Goal: Task Accomplishment & Management: Manage account settings

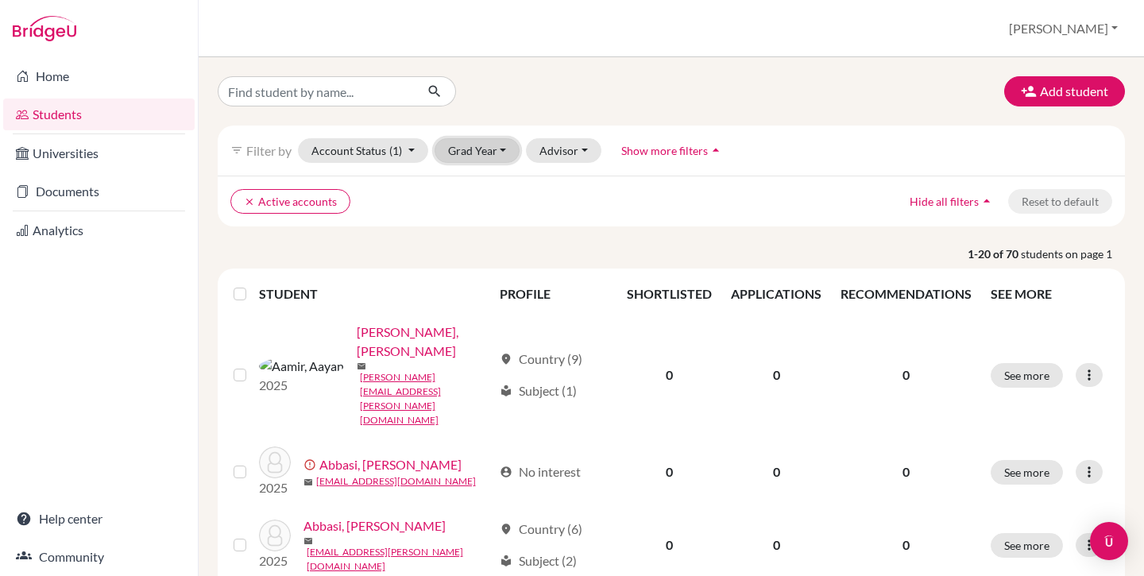
click at [467, 153] on button "Grad Year" at bounding box center [478, 150] width 86 height 25
click at [470, 176] on span "2026" at bounding box center [468, 184] width 29 height 19
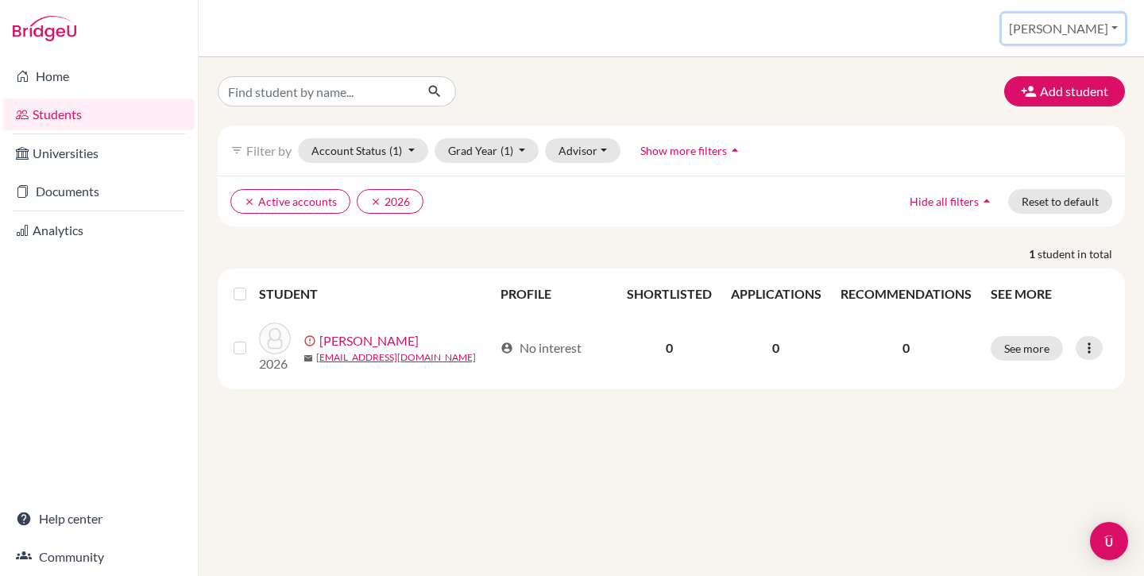
click at [1108, 40] on button "[PERSON_NAME]" at bounding box center [1063, 29] width 123 height 30
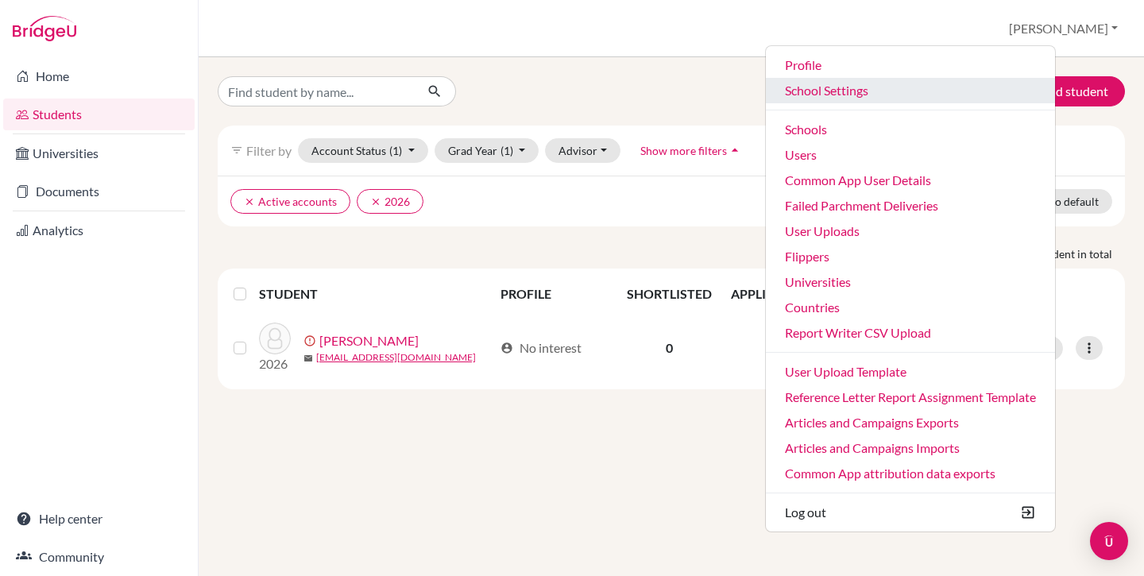
click at [910, 85] on link "School Settings" at bounding box center [910, 90] width 289 height 25
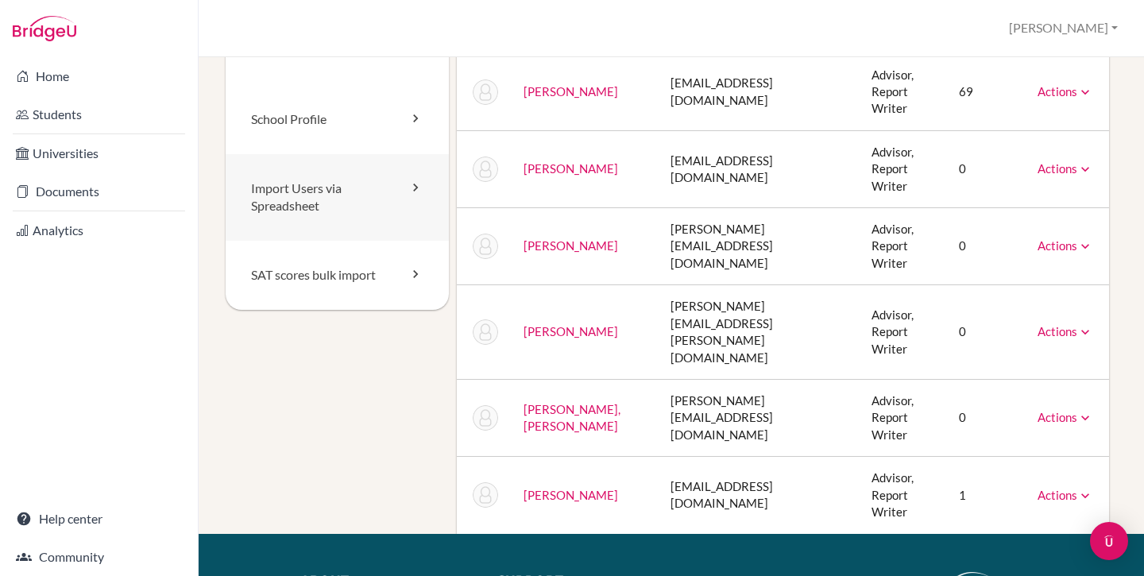
scroll to position [63, 0]
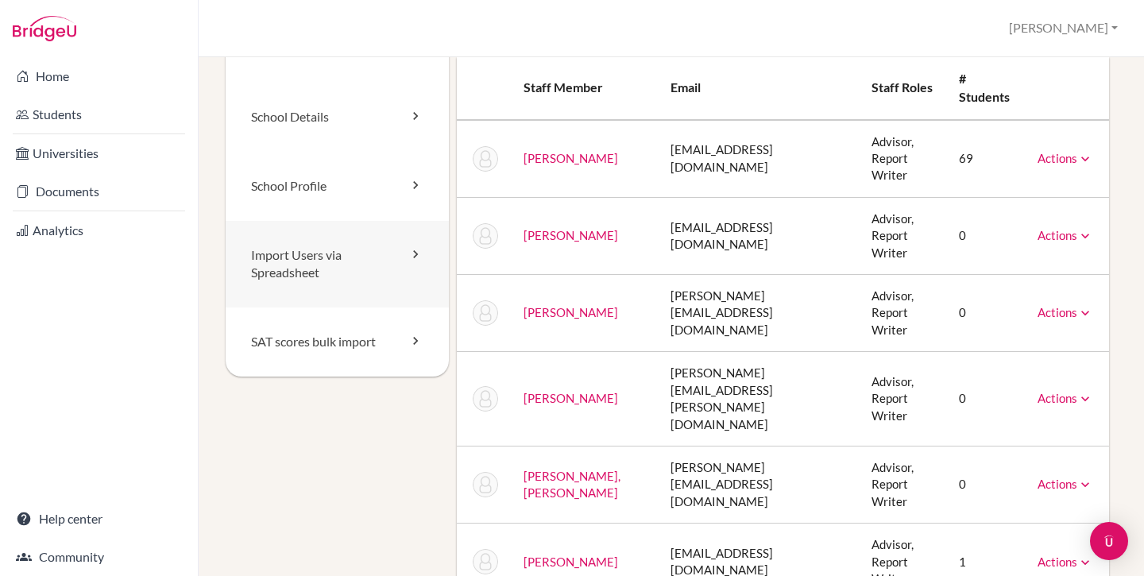
click at [319, 249] on link "Import Users via Spreadsheet" at bounding box center [337, 264] width 223 height 87
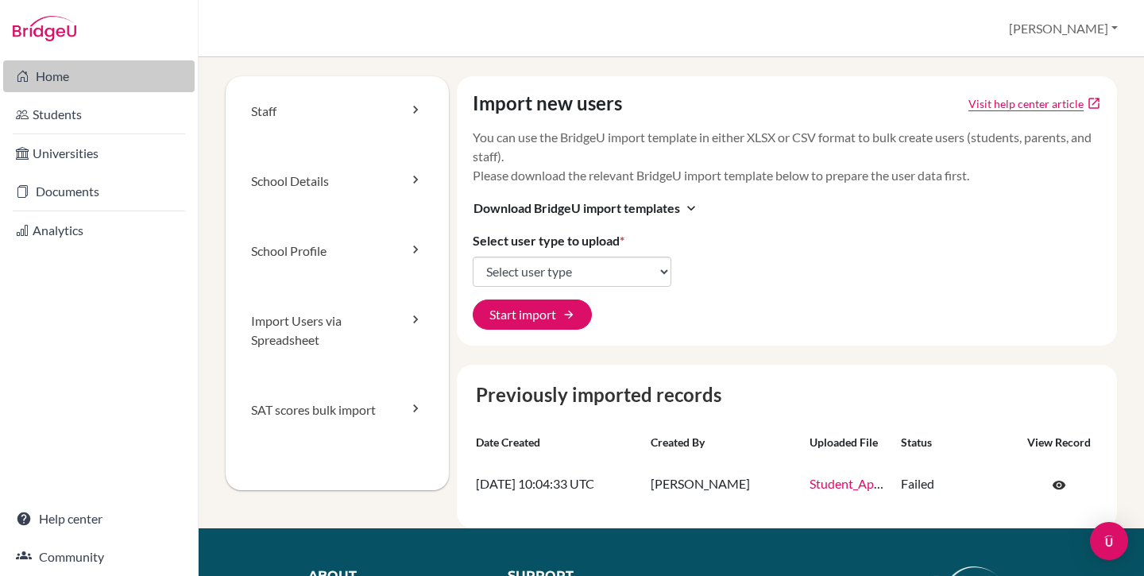
click at [91, 61] on link "Home" at bounding box center [98, 76] width 191 height 32
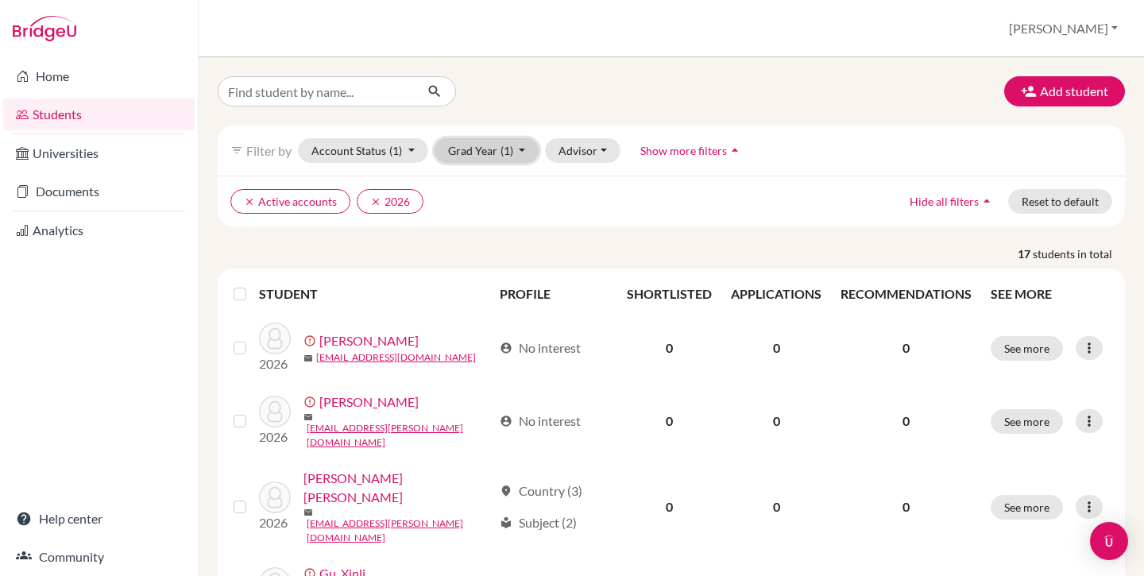
click at [493, 150] on button "Grad Year (1)" at bounding box center [487, 150] width 105 height 25
click at [1084, 29] on button "[PERSON_NAME]" at bounding box center [1063, 29] width 123 height 30
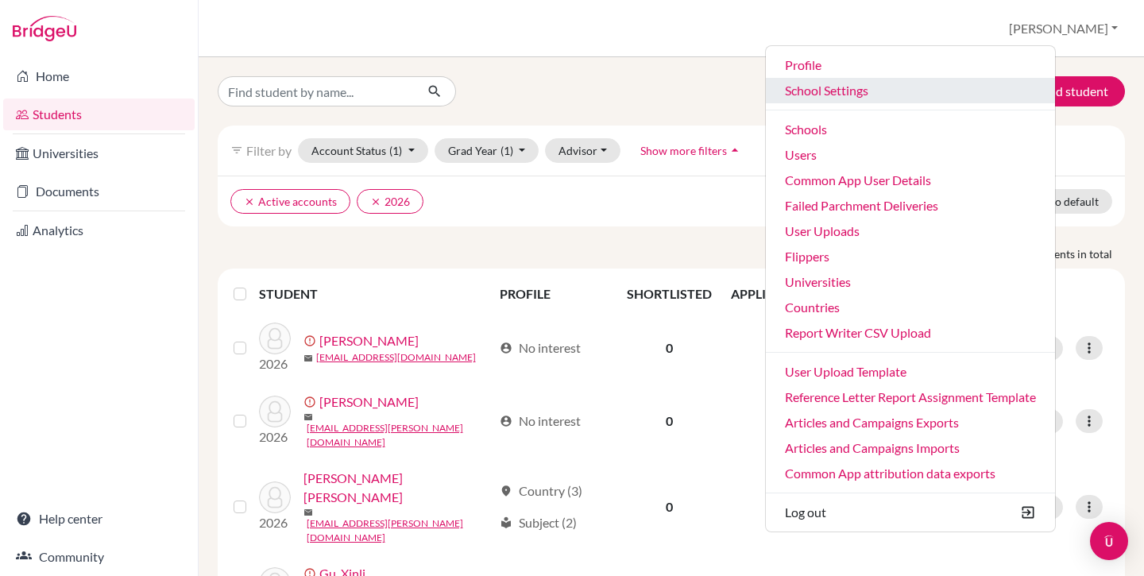
click at [905, 94] on link "School Settings" at bounding box center [910, 90] width 289 height 25
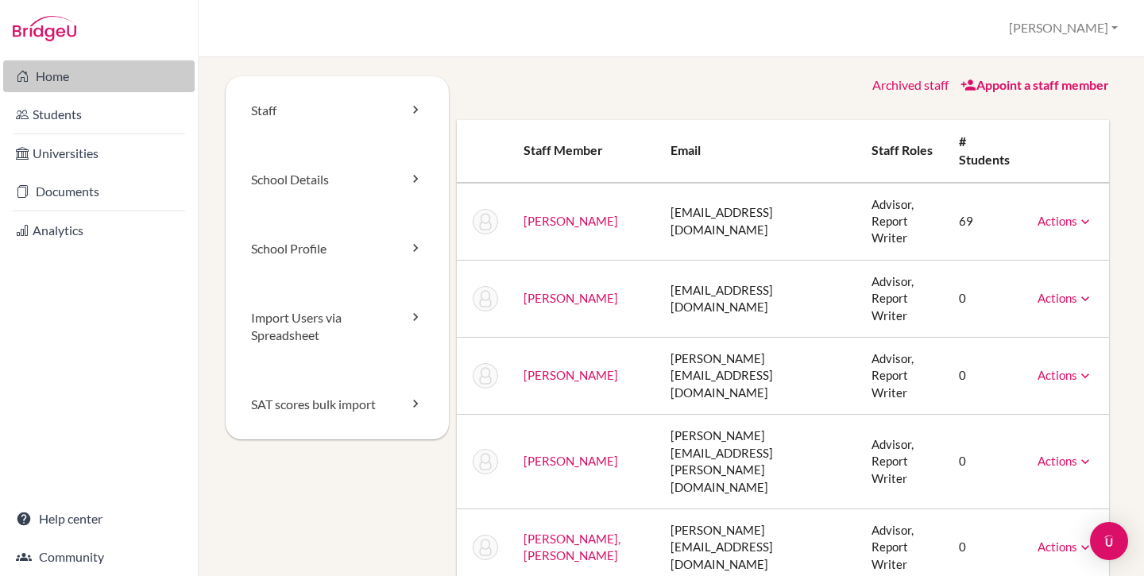
click at [64, 77] on link "Home" at bounding box center [98, 76] width 191 height 32
click at [337, 330] on link "Import Users via Spreadsheet" at bounding box center [337, 327] width 223 height 87
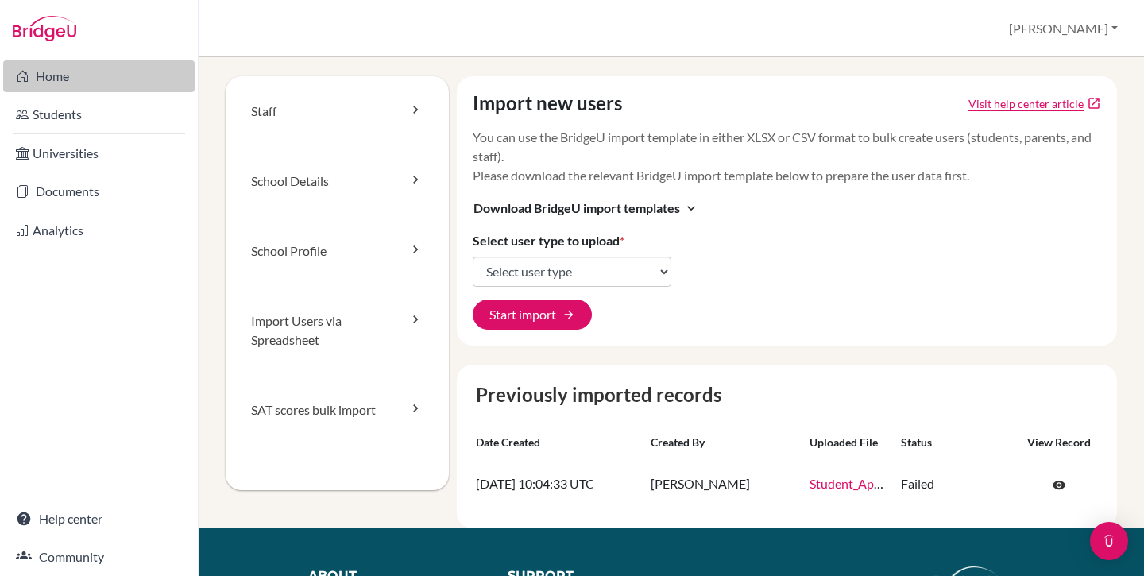
click at [116, 72] on link "Home" at bounding box center [98, 76] width 191 height 32
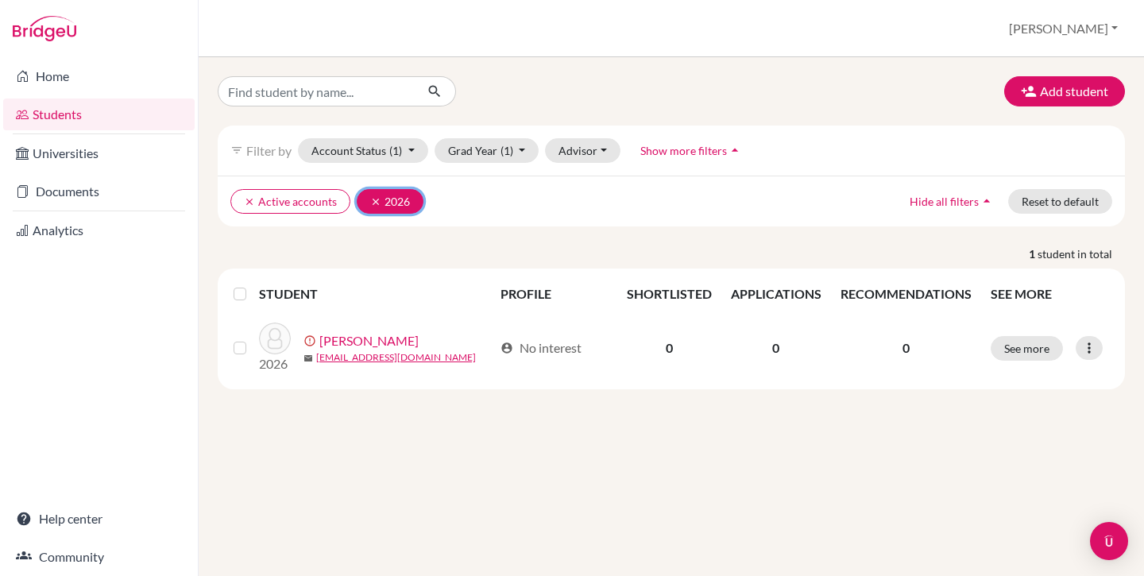
click at [369, 207] on button "clear 2026" at bounding box center [390, 201] width 67 height 25
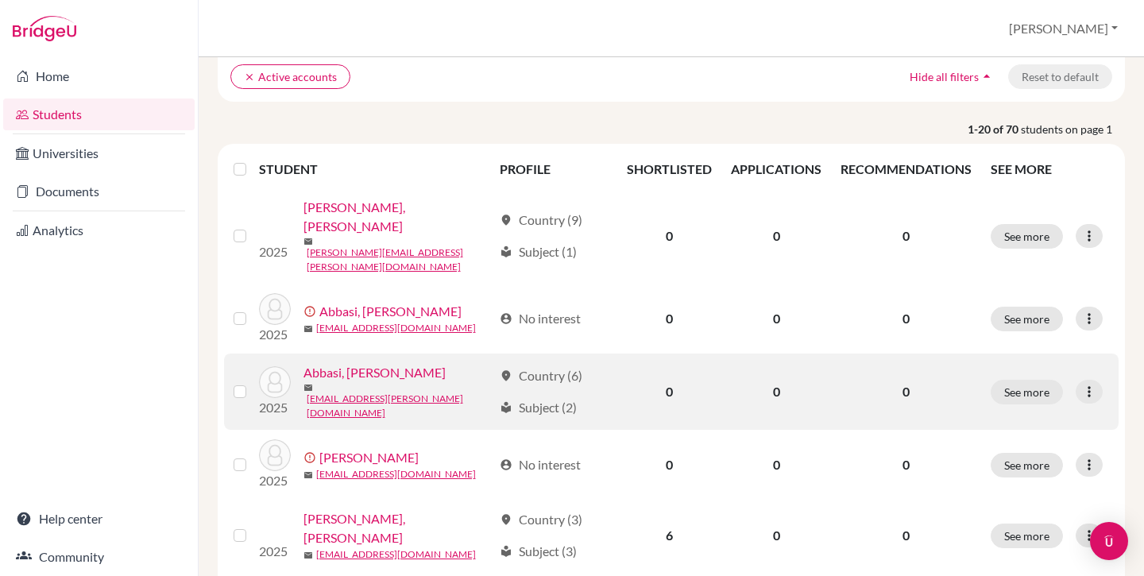
scroll to position [124, 0]
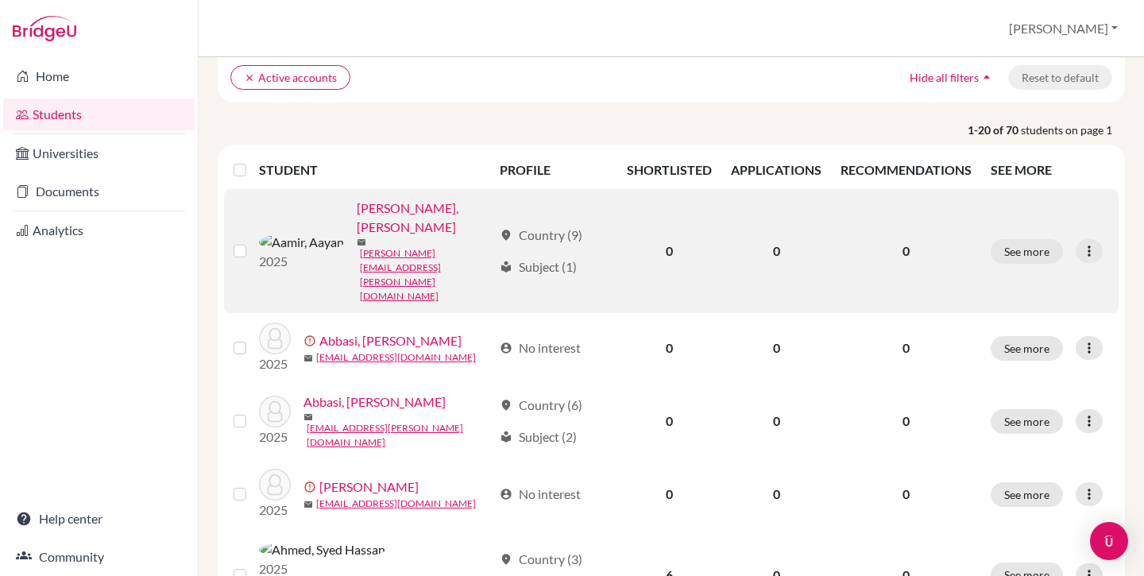
click at [357, 213] on link "[PERSON_NAME], [PERSON_NAME]" at bounding box center [425, 218] width 137 height 38
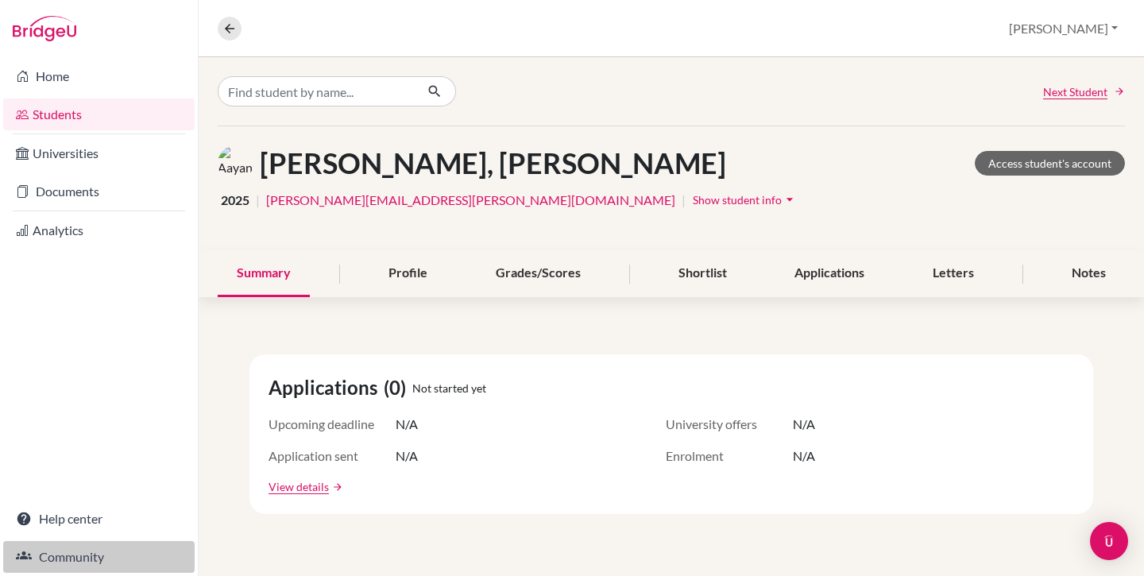
click at [63, 558] on link "Community" at bounding box center [98, 557] width 191 height 32
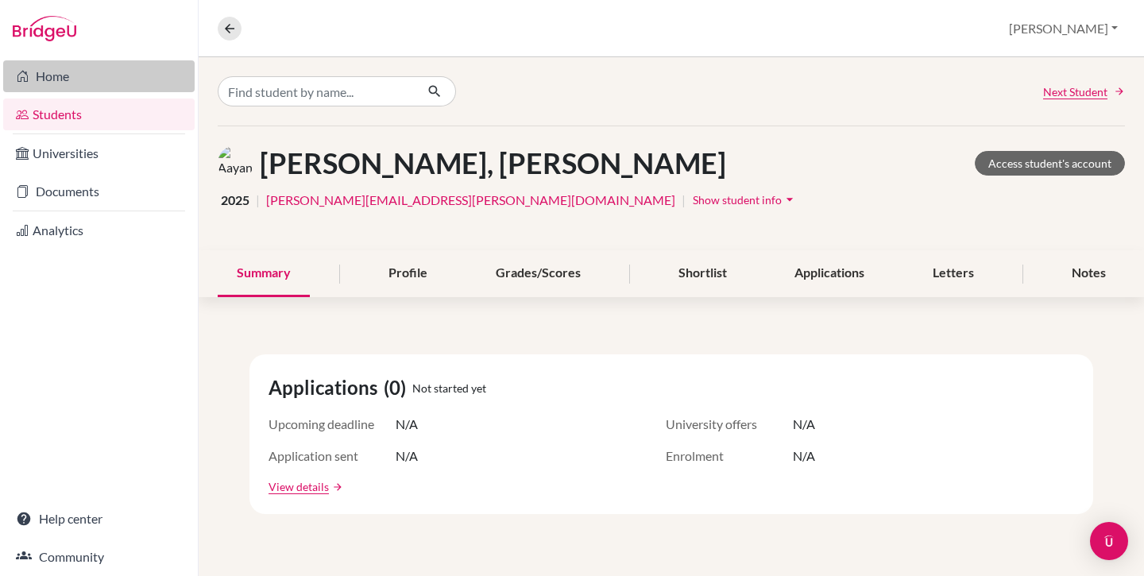
click at [73, 80] on link "Home" at bounding box center [98, 76] width 191 height 32
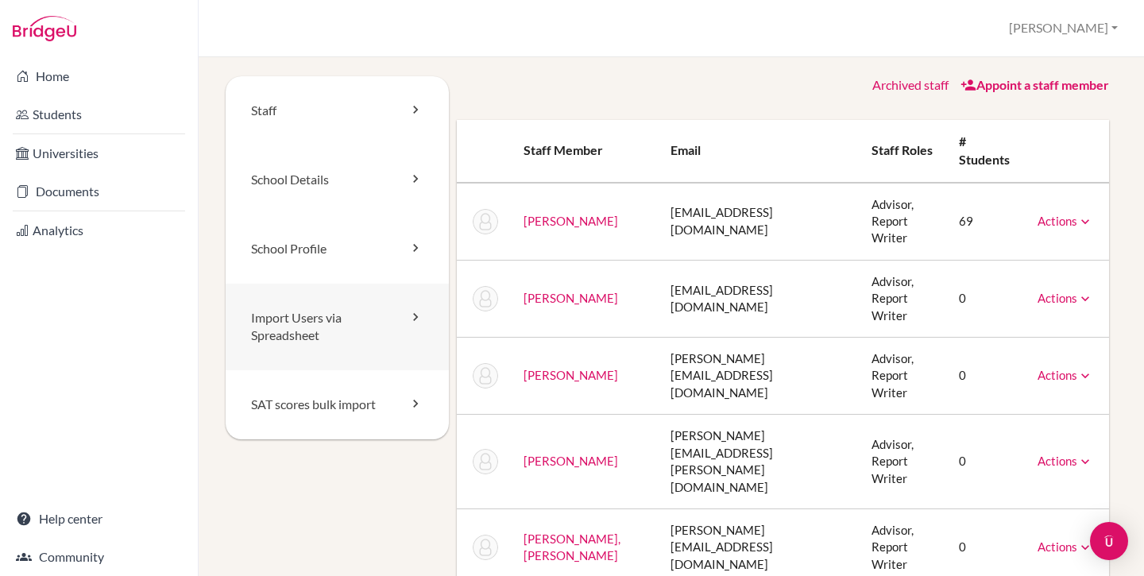
click at [334, 320] on link "Import Users via Spreadsheet" at bounding box center [337, 327] width 223 height 87
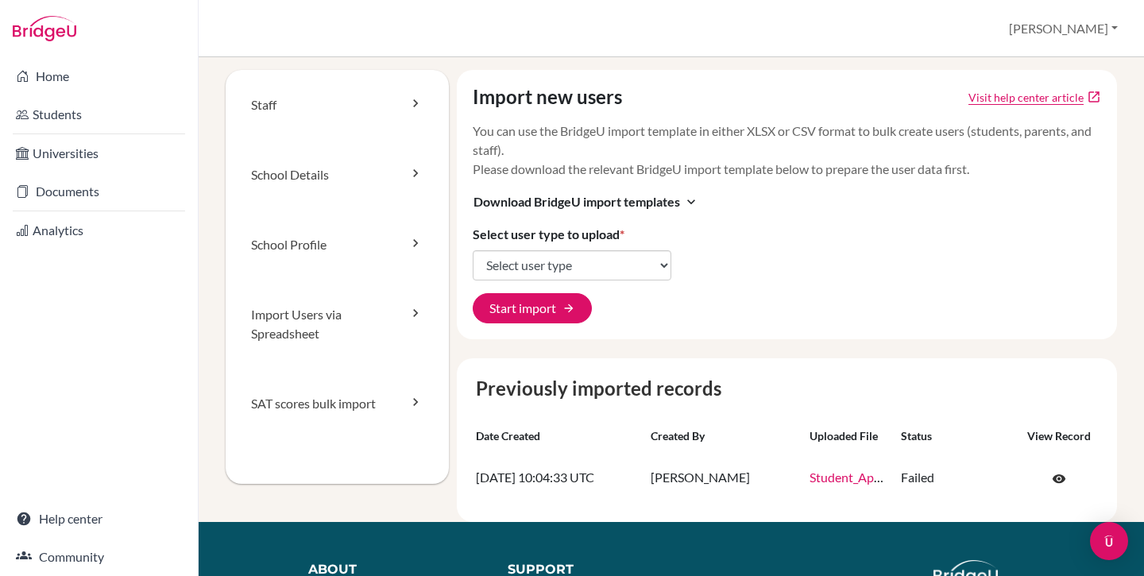
scroll to position [3, 0]
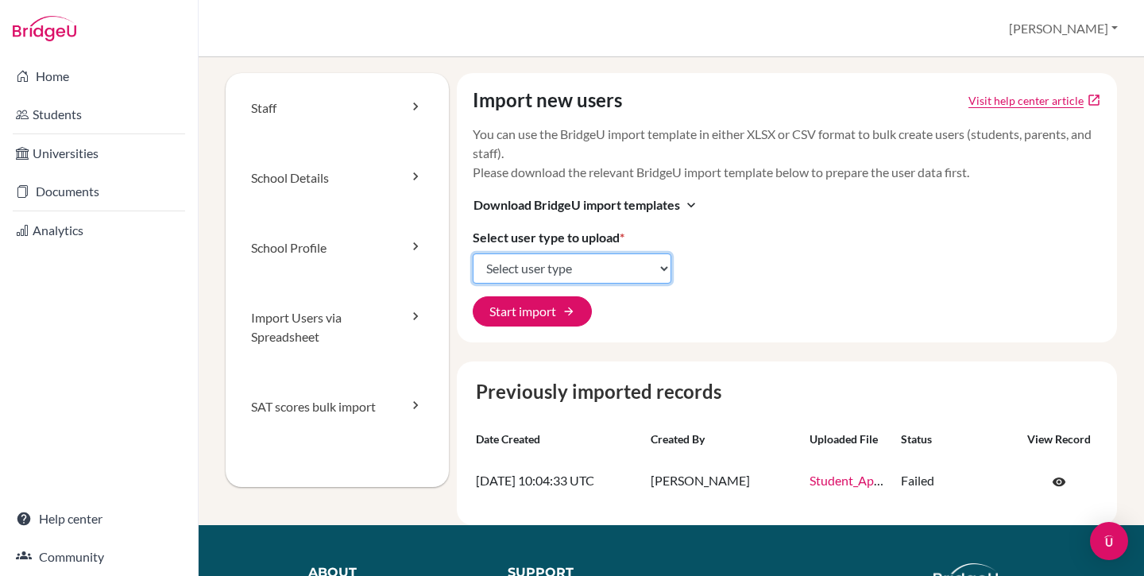
click at [551, 273] on select "Select user type Students Students and parents Parents Advisors Report writers" at bounding box center [572, 268] width 199 height 30
select select "students"
click at [473, 253] on select "Select user type Students Students and parents Parents Advisors Report writers" at bounding box center [572, 268] width 199 height 30
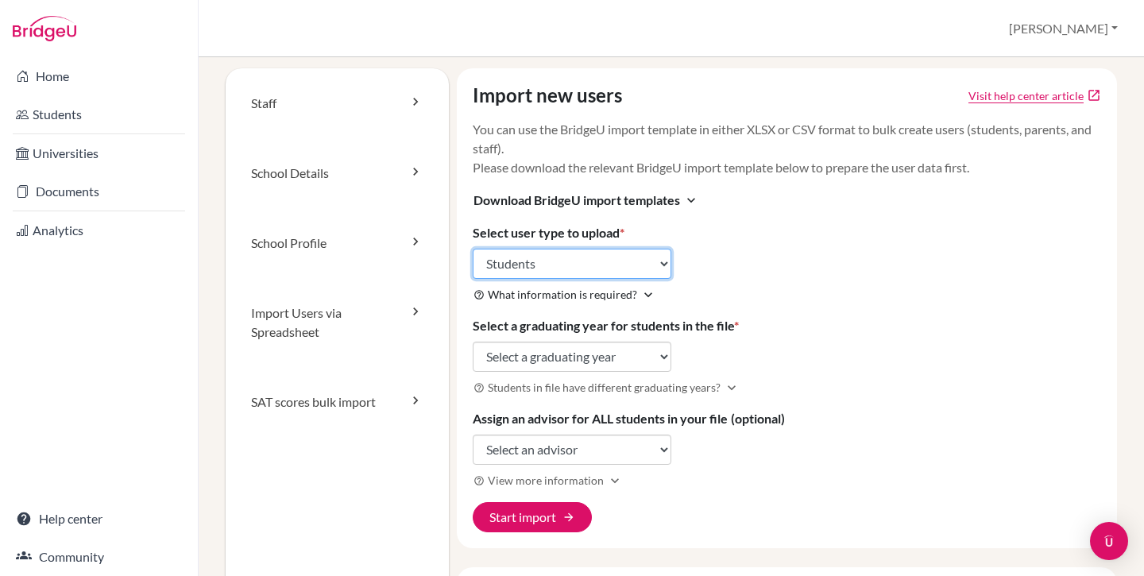
scroll to position [10, 0]
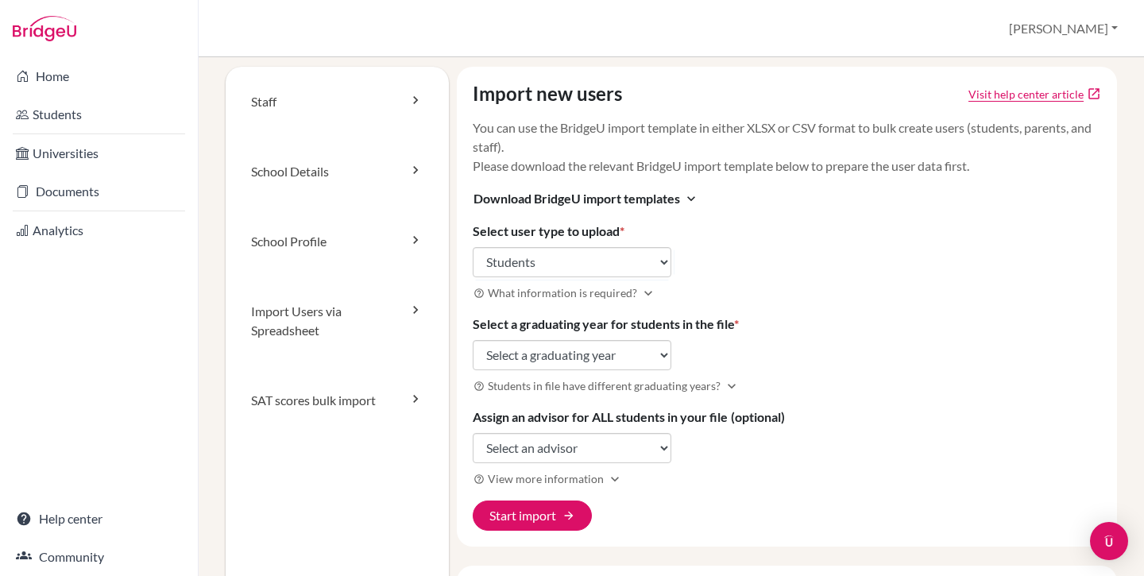
click at [799, 253] on div "Import new users Visit help center article open_in_new You can use the BridgeU …" at bounding box center [787, 307] width 661 height 480
